Goal: Navigation & Orientation: Find specific page/section

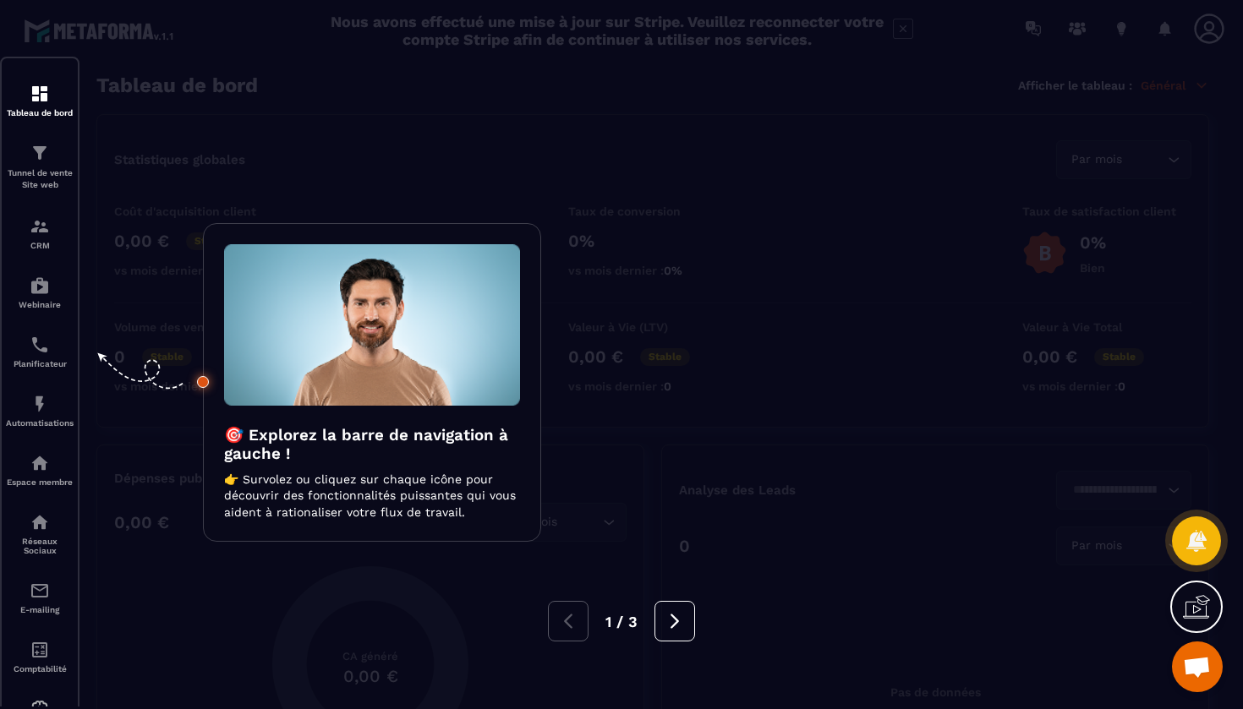
click at [1191, 609] on icon at bounding box center [1196, 606] width 27 height 27
click at [832, 448] on icon at bounding box center [829, 446] width 15 height 15
click at [434, 121] on div at bounding box center [621, 354] width 1243 height 709
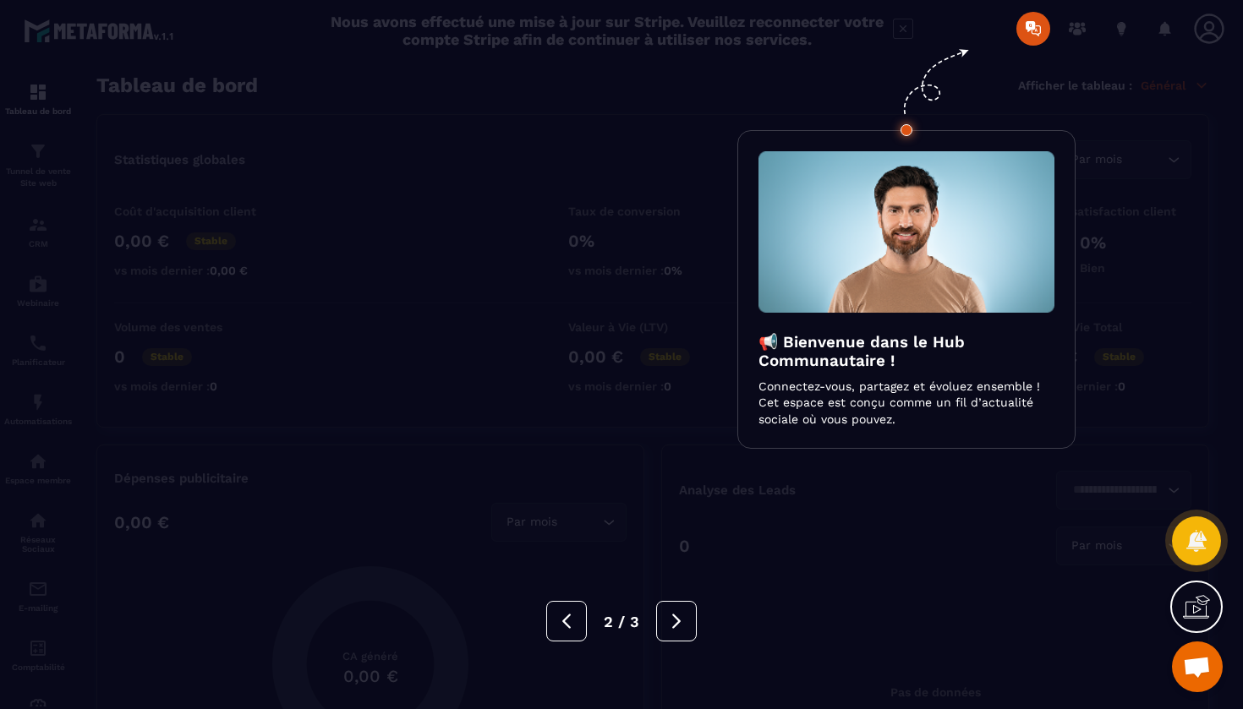
click at [434, 121] on div at bounding box center [621, 354] width 1243 height 709
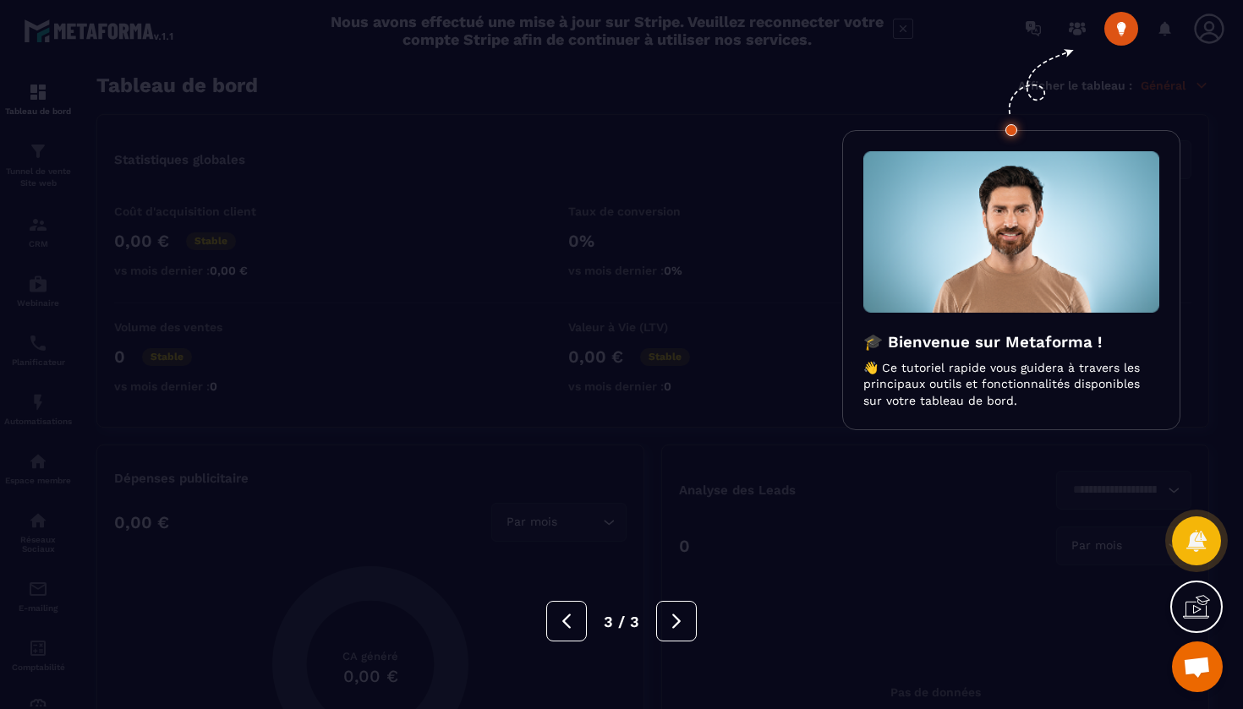
click at [434, 121] on div at bounding box center [621, 354] width 1243 height 709
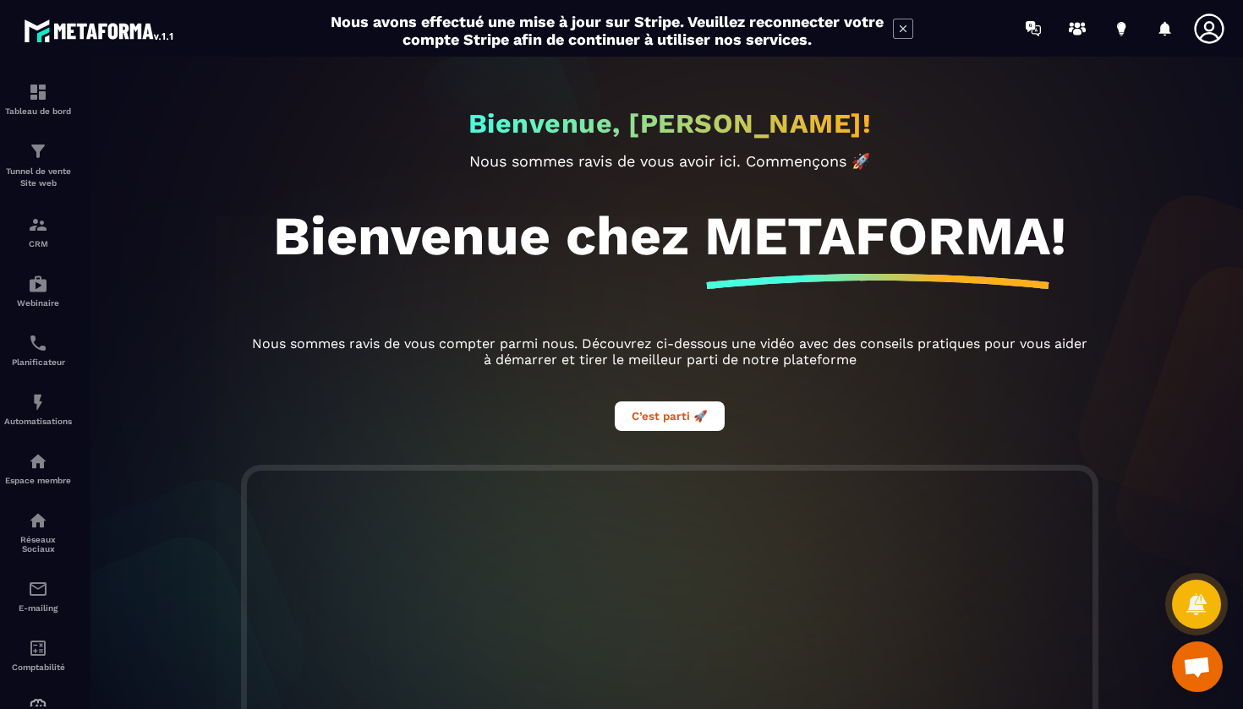
click at [903, 31] on icon at bounding box center [903, 29] width 20 height 20
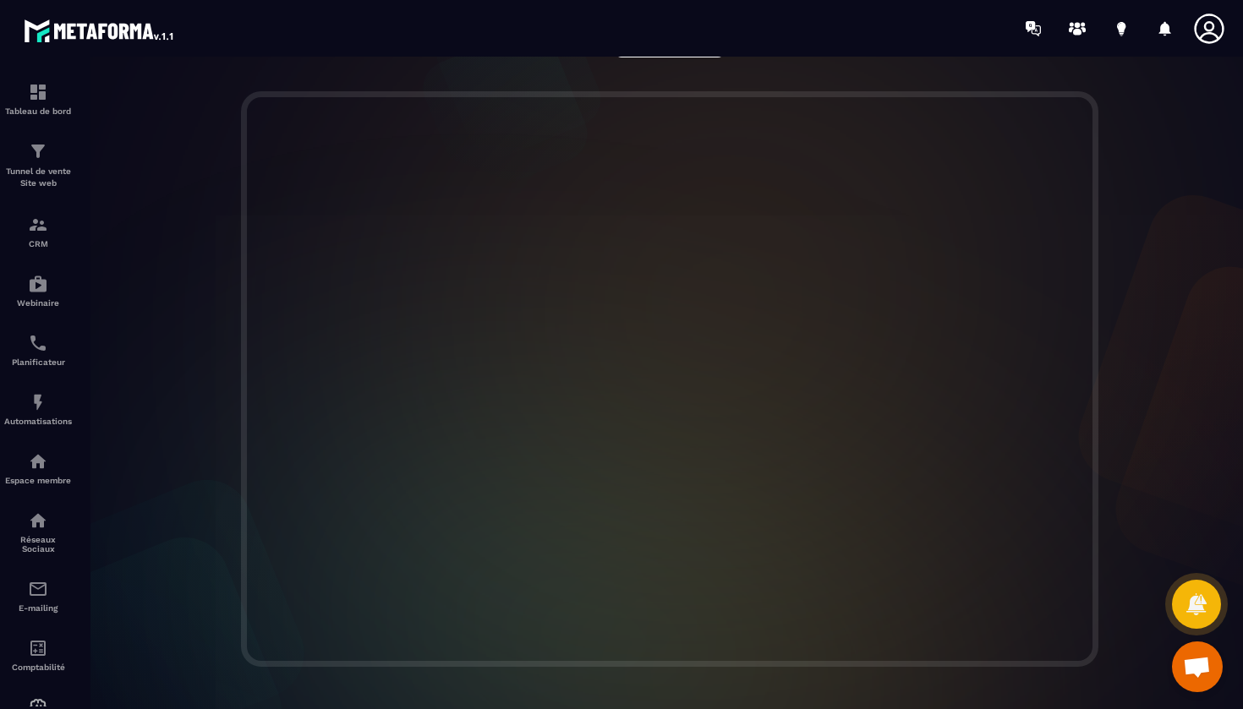
scroll to position [307, 0]
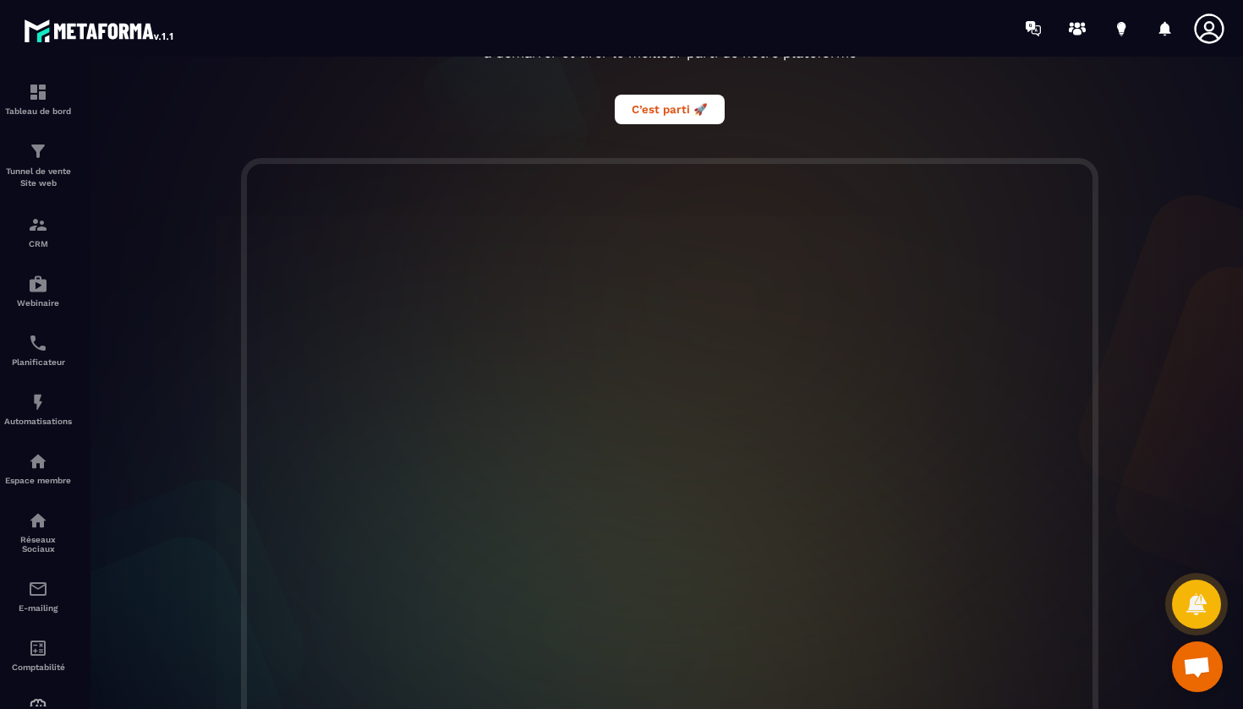
click at [1211, 28] on icon at bounding box center [1209, 29] width 34 height 34
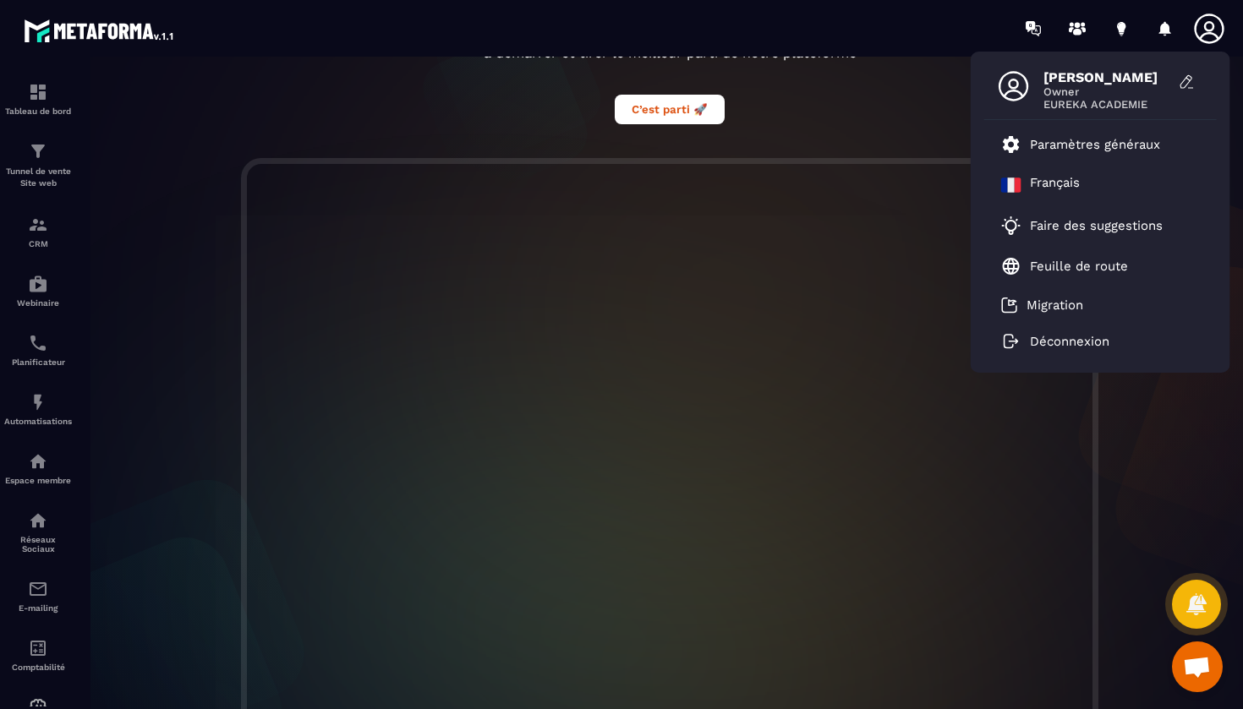
click at [1115, 95] on span "Owner" at bounding box center [1106, 91] width 127 height 13
click at [1062, 258] on link "Feuille de route" at bounding box center [1064, 266] width 127 height 20
click at [1043, 303] on p "Migration" at bounding box center [1054, 305] width 57 height 15
click at [1068, 230] on p "Faire des suggestions" at bounding box center [1096, 225] width 133 height 15
click at [43, 238] on div "CRM" at bounding box center [38, 232] width 68 height 34
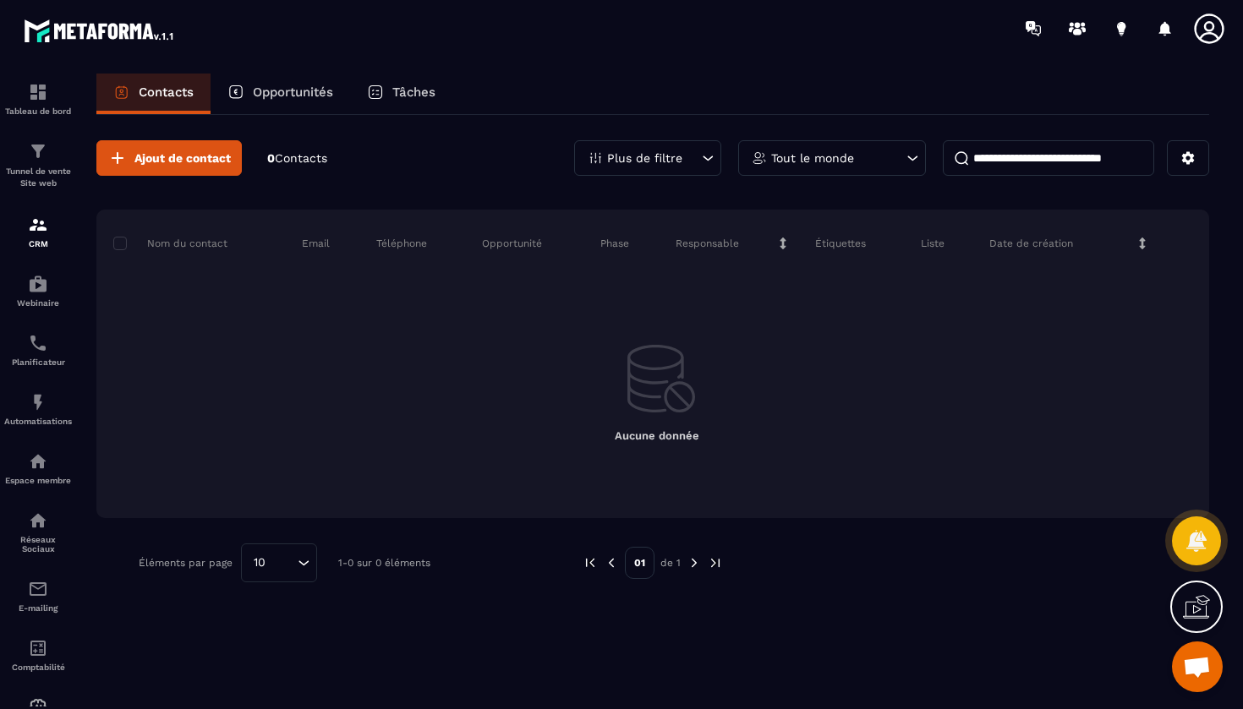
click at [305, 85] on p "Opportunités" at bounding box center [293, 92] width 80 height 15
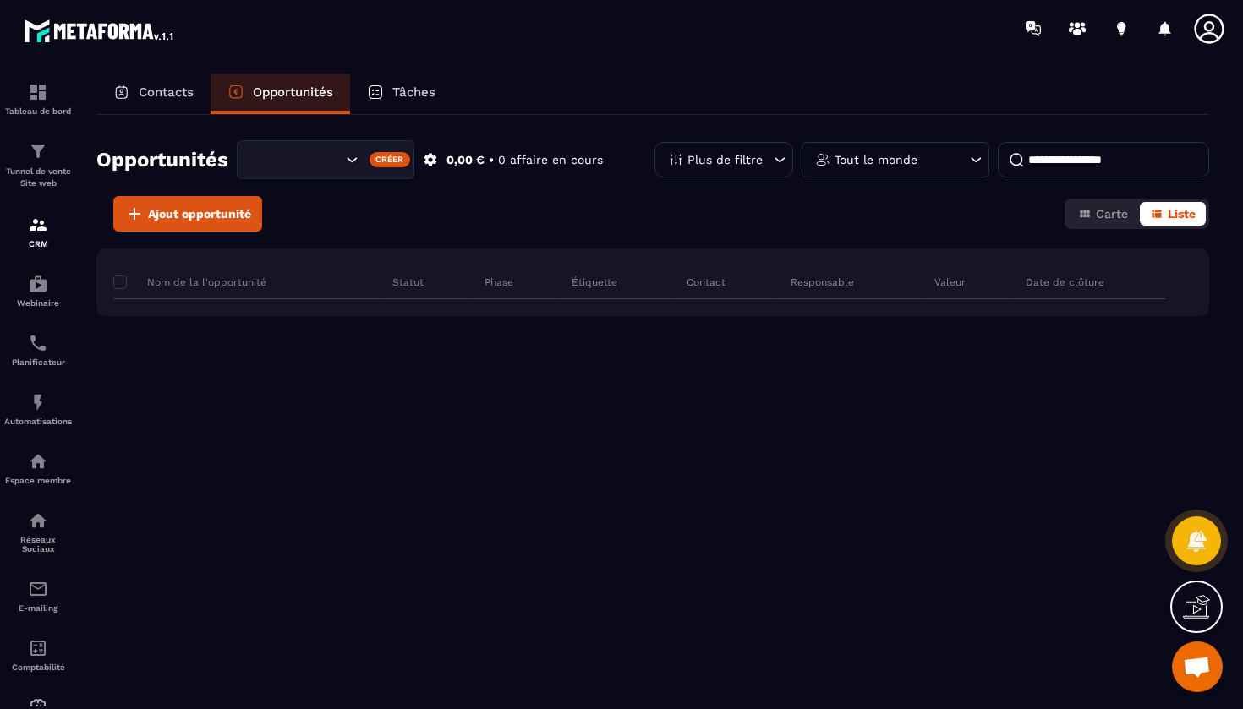
click at [410, 91] on p "Tâches" at bounding box center [413, 92] width 43 height 15
